Goal: Complete application form

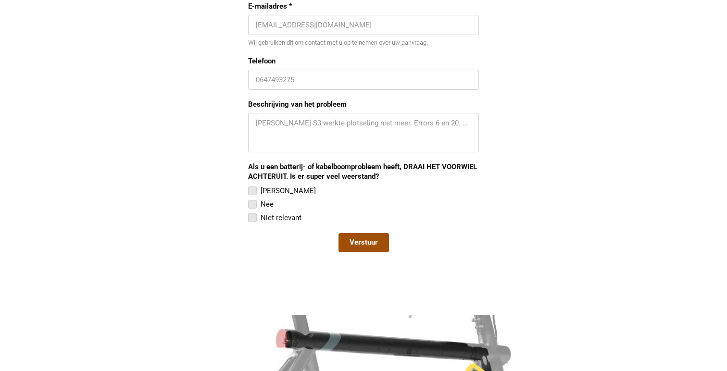
scroll to position [819, 0]
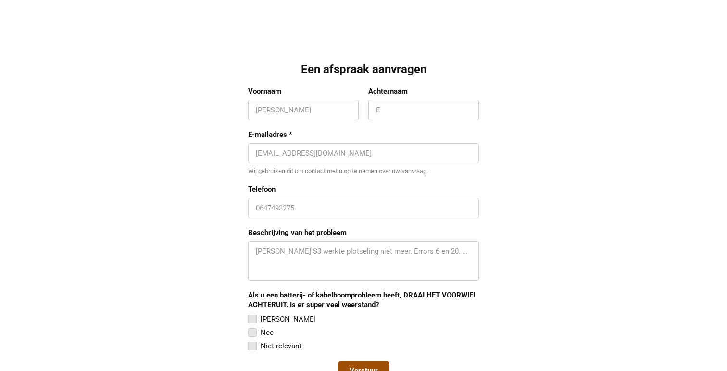
click at [309, 112] on input "Voornaam" at bounding box center [303, 110] width 95 height 10
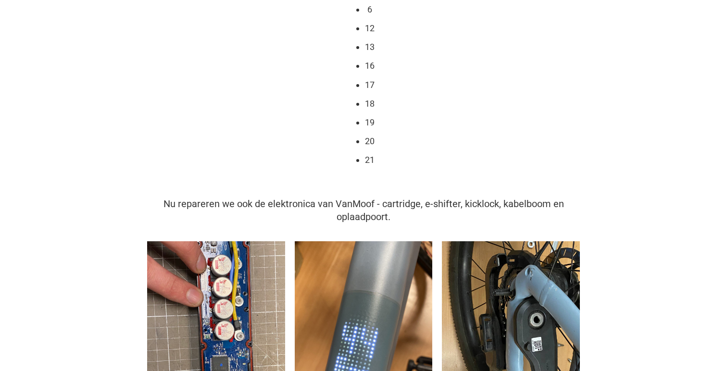
scroll to position [239, 0]
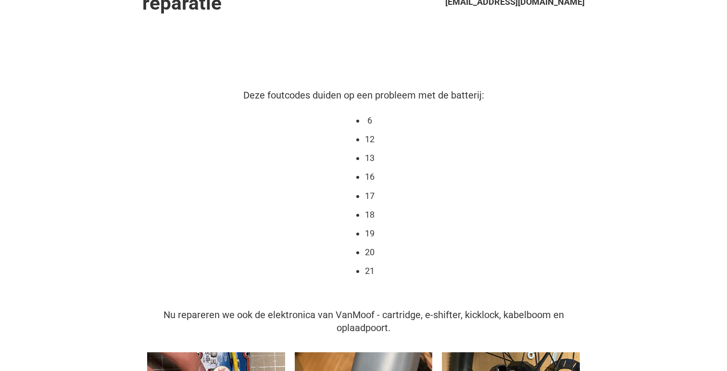
scroll to position [0, 0]
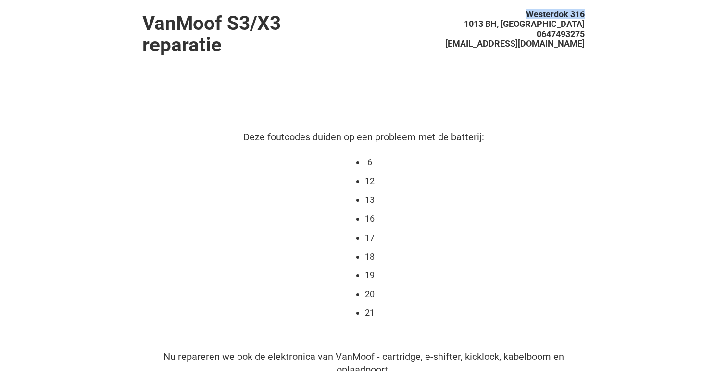
drag, startPoint x: 527, startPoint y: 13, endPoint x: 587, endPoint y: 17, distance: 60.2
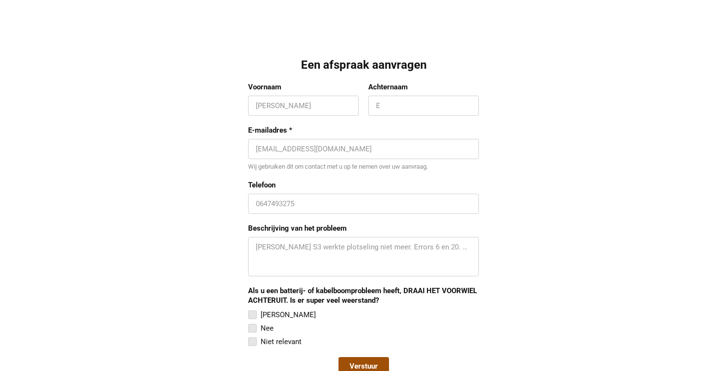
scroll to position [826, 0]
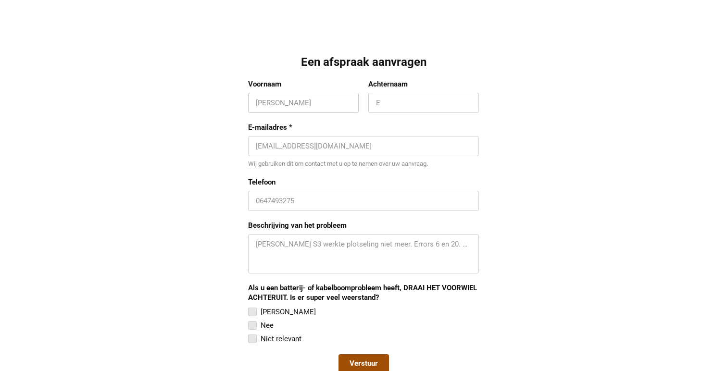
click at [270, 99] on input "Voornaam" at bounding box center [303, 103] width 95 height 10
type input "Maarten"
type input "Heetla"
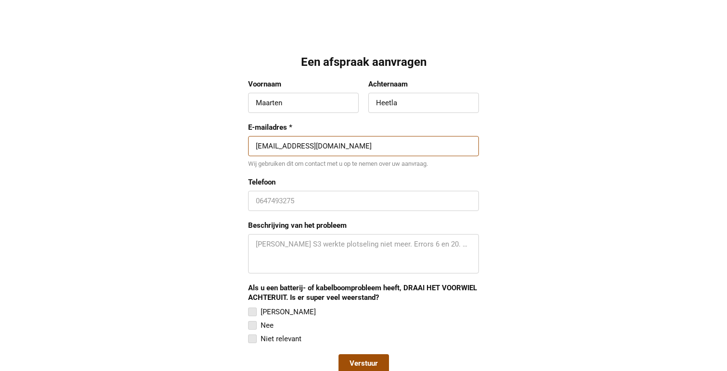
type input "maarten@heetla.com"
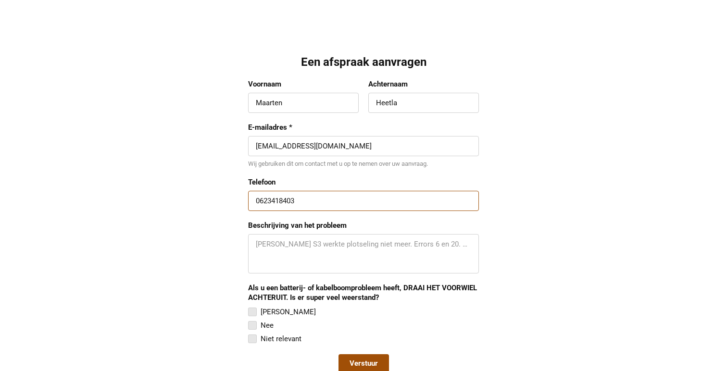
type input "0623418403"
click at [307, 249] on textarea "Beschrijving van het probleem" at bounding box center [363, 253] width 215 height 29
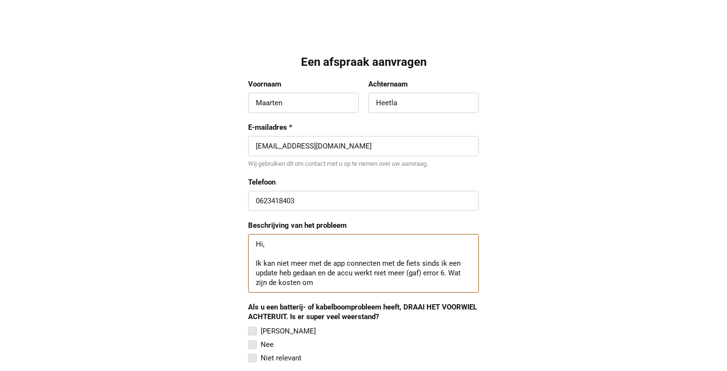
click at [270, 283] on textarea "Hi, Ik kan niet meer met de app connecten met de fiets sinds ik een update heb …" at bounding box center [363, 263] width 215 height 48
click at [282, 283] on textarea "Hi, Ik kan niet meer met de app connecten met de fiets sinds ik een update heb …" at bounding box center [363, 263] width 215 height 48
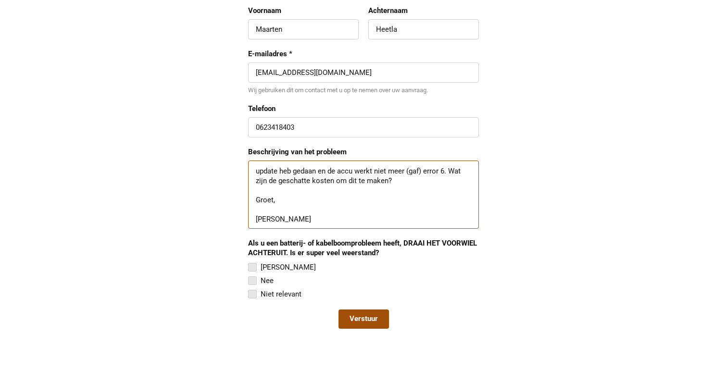
scroll to position [901, 0]
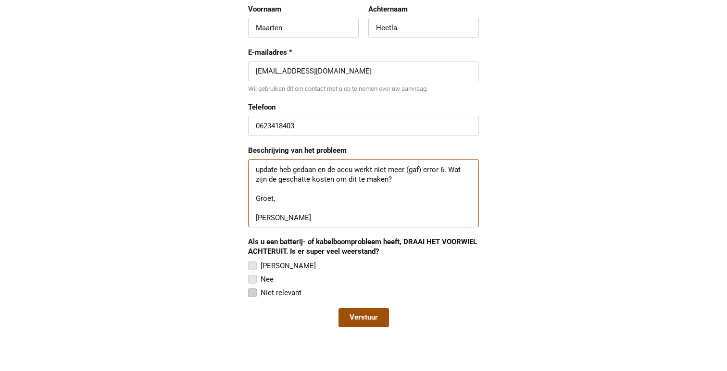
type textarea "Hi, Ik kan niet meer met de app connecten met de fiets sinds ik een update heb …"
click at [253, 293] on div at bounding box center [252, 292] width 9 height 9
click at [248, 287] on input "Niet relevant" at bounding box center [248, 287] width 0 height 0
click at [258, 278] on label "Nee" at bounding box center [361, 279] width 227 height 12
click at [248, 273] on input "Nee" at bounding box center [248, 273] width 0 height 0
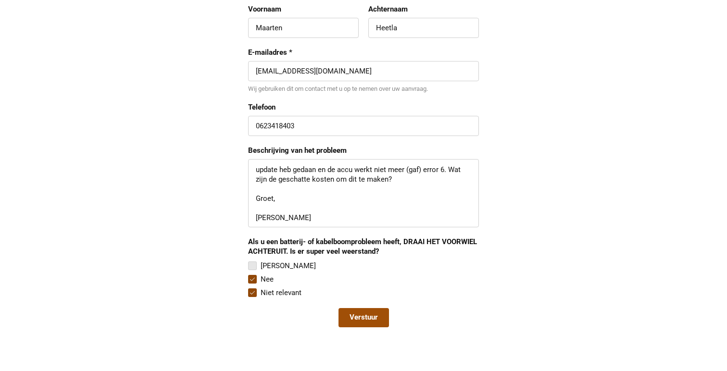
click at [256, 291] on div at bounding box center [252, 292] width 9 height 9
click at [248, 287] on input "Niet relevant" at bounding box center [248, 287] width 0 height 0
click at [361, 315] on span "Verstuur" at bounding box center [363, 318] width 28 height 10
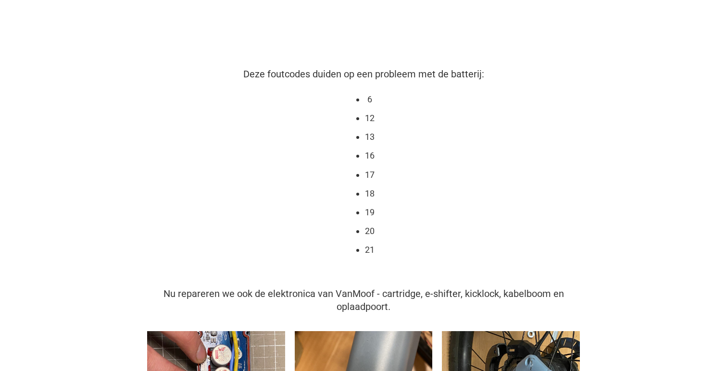
scroll to position [0, 0]
